Goal: Browse casually

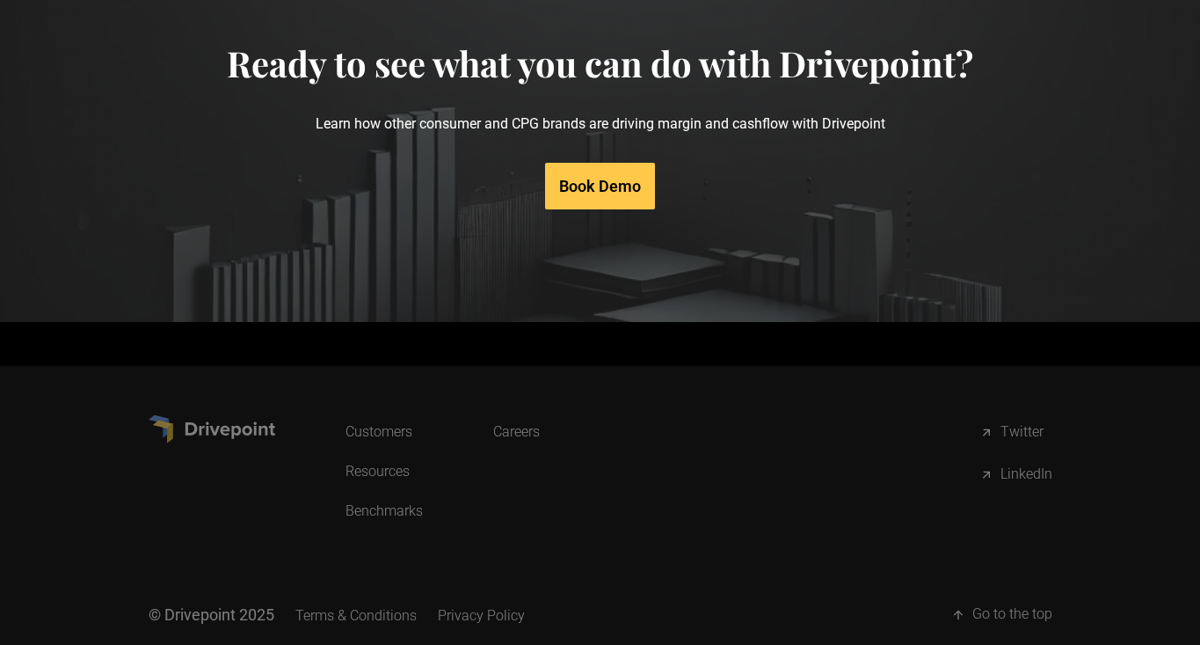
scroll to position [8501, 0]
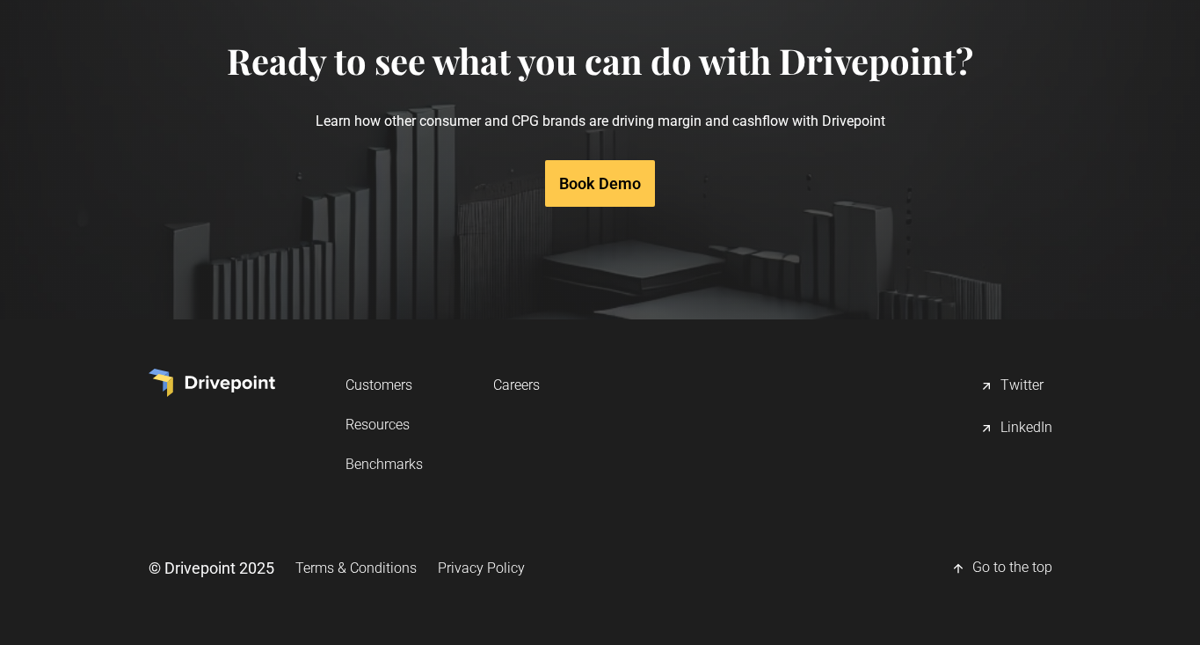
click at [1032, 425] on div "LinkedIn" at bounding box center [1027, 428] width 52 height 21
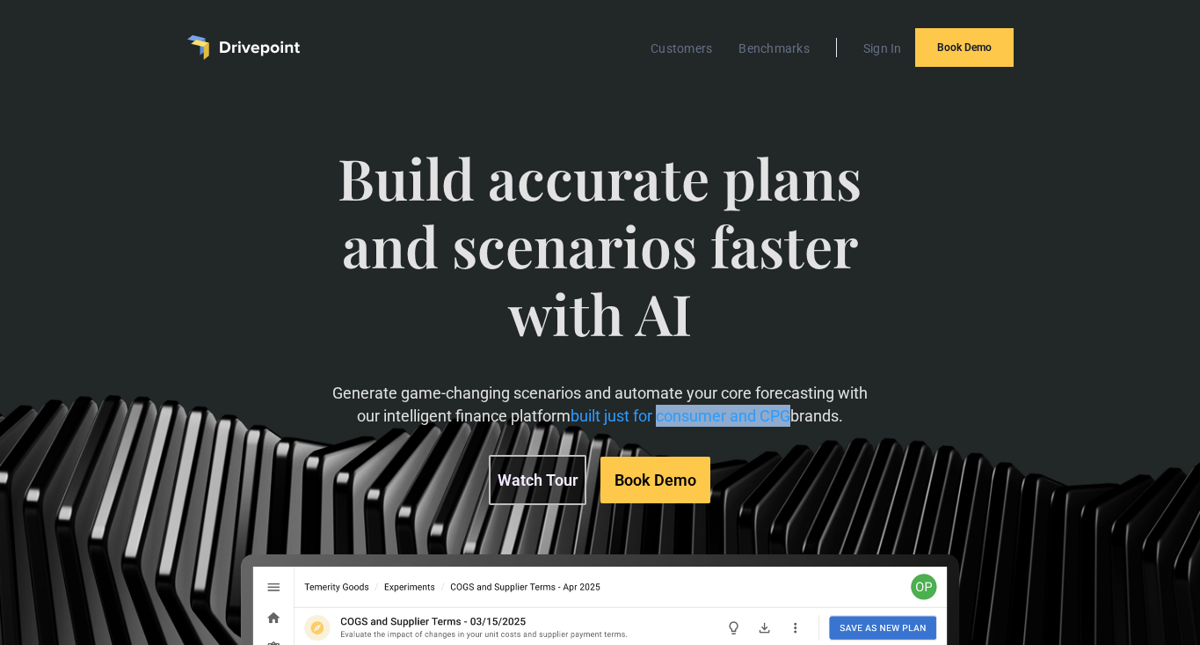
drag, startPoint x: 657, startPoint y: 415, endPoint x: 792, endPoint y: 414, distance: 135.4
click at [792, 414] on p "Generate game-changing scenarios and automate your core forecasting with our in…" at bounding box center [600, 404] width 543 height 44
click at [605, 416] on span "built just for consumer and CPG" at bounding box center [681, 415] width 220 height 18
drag, startPoint x: 656, startPoint y: 418, endPoint x: 845, endPoint y: 418, distance: 189.1
click at [845, 418] on p "Generate game-changing scenarios and automate your core forecasting with our in…" at bounding box center [600, 404] width 543 height 44
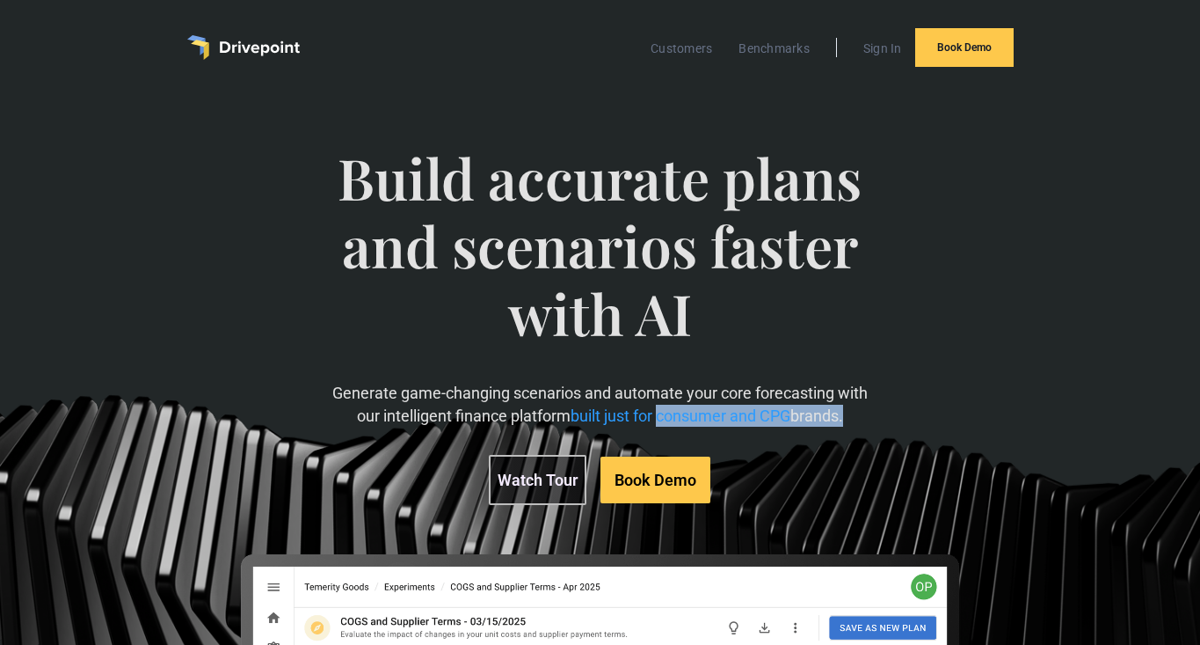
copy p "consumer and CPG brands"
